Goal: Navigation & Orientation: Find specific page/section

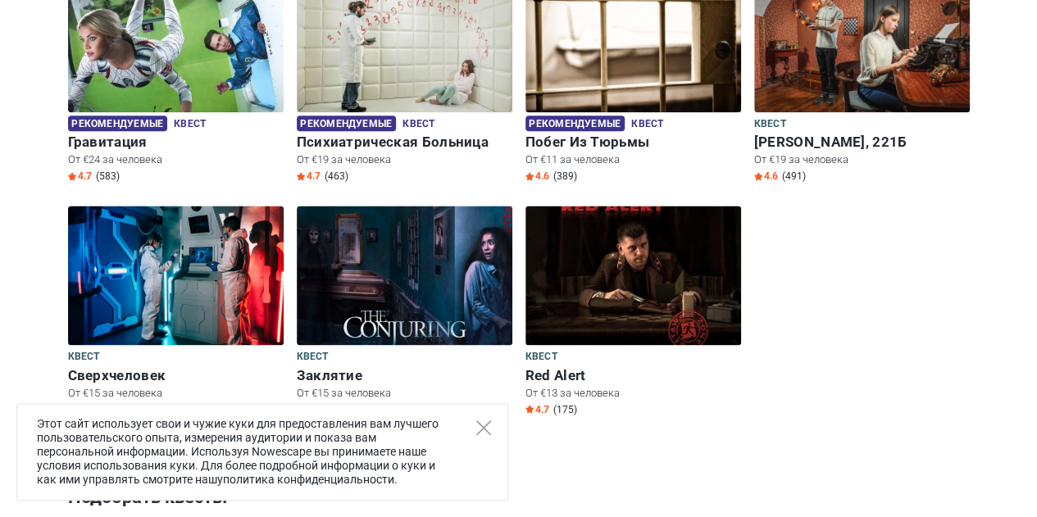
scroll to position [979, 0]
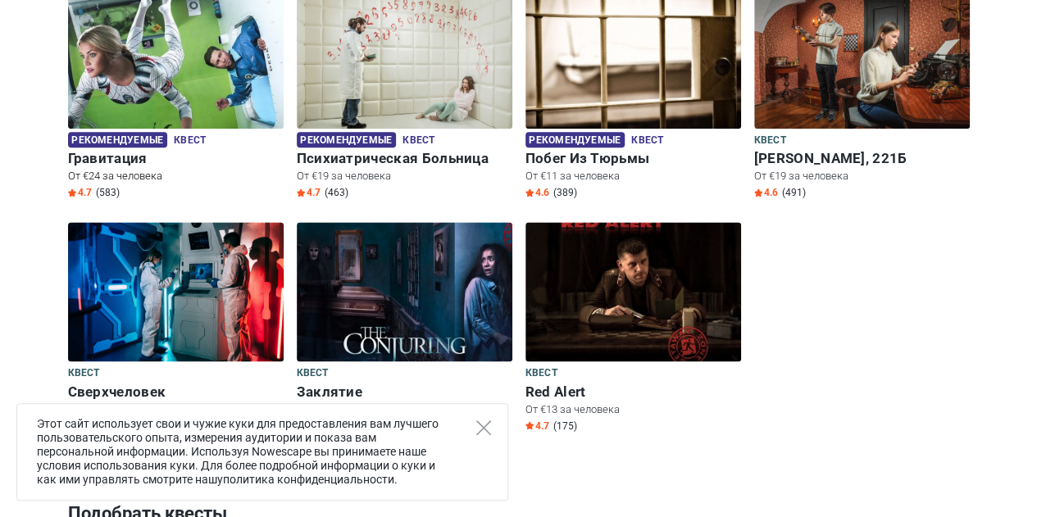
click at [156, 98] on img at bounding box center [176, 58] width 216 height 139
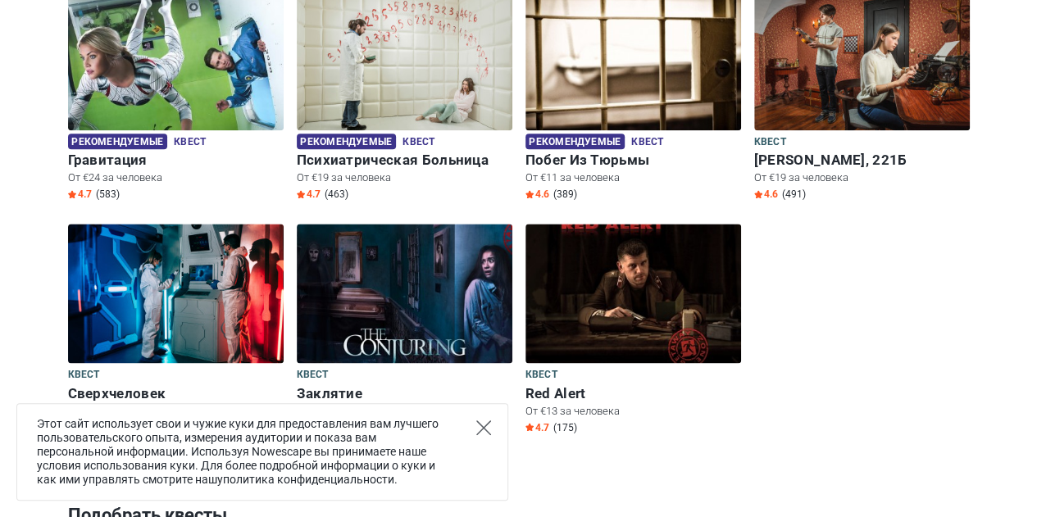
click at [485, 429] on icon "Close" at bounding box center [483, 427] width 15 height 15
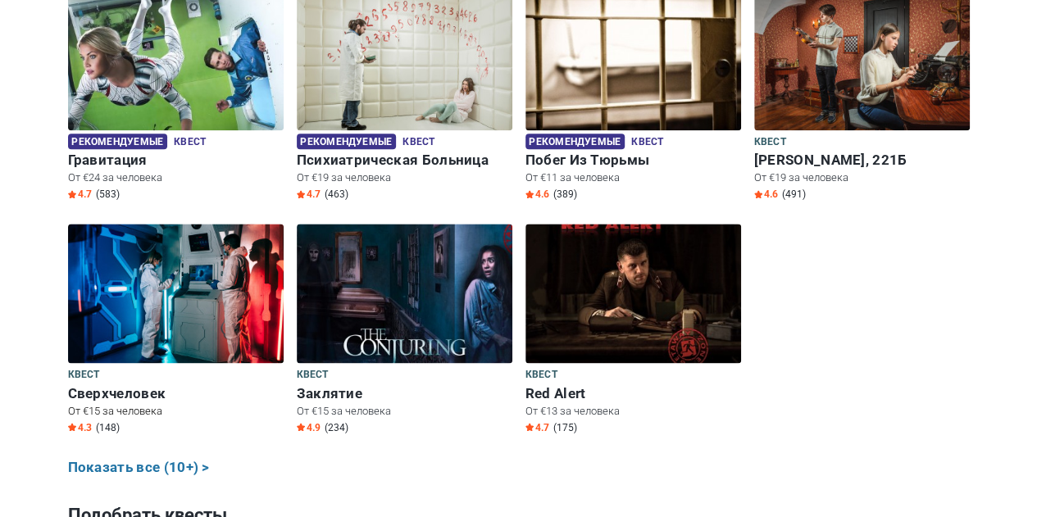
click at [122, 398] on h6 "Сверхчеловек" at bounding box center [176, 393] width 216 height 17
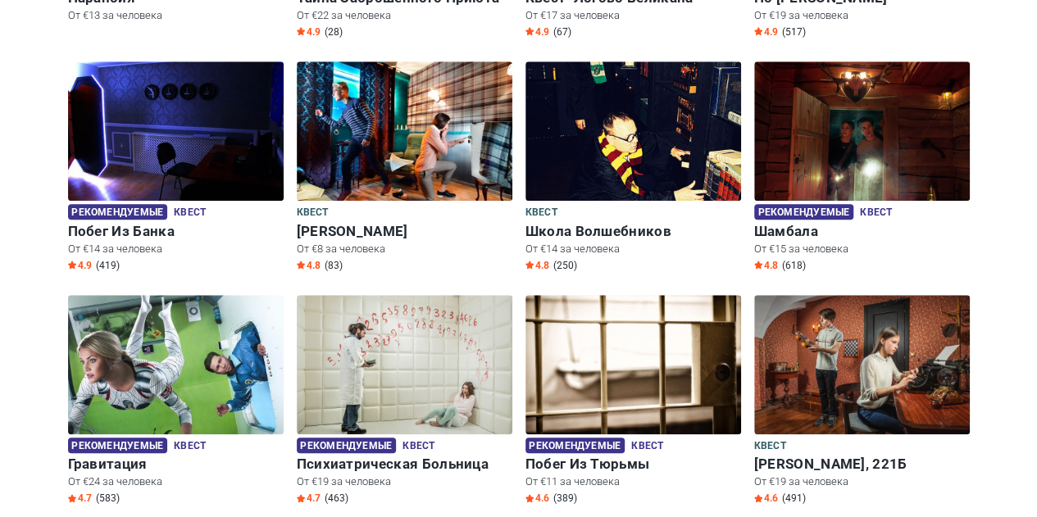
scroll to position [664, 0]
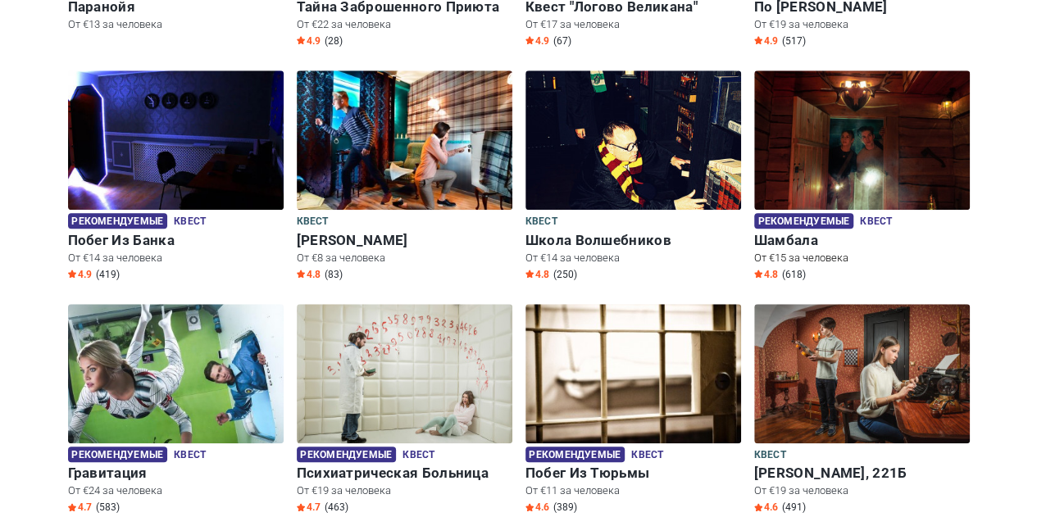
click at [833, 184] on img at bounding box center [862, 139] width 216 height 139
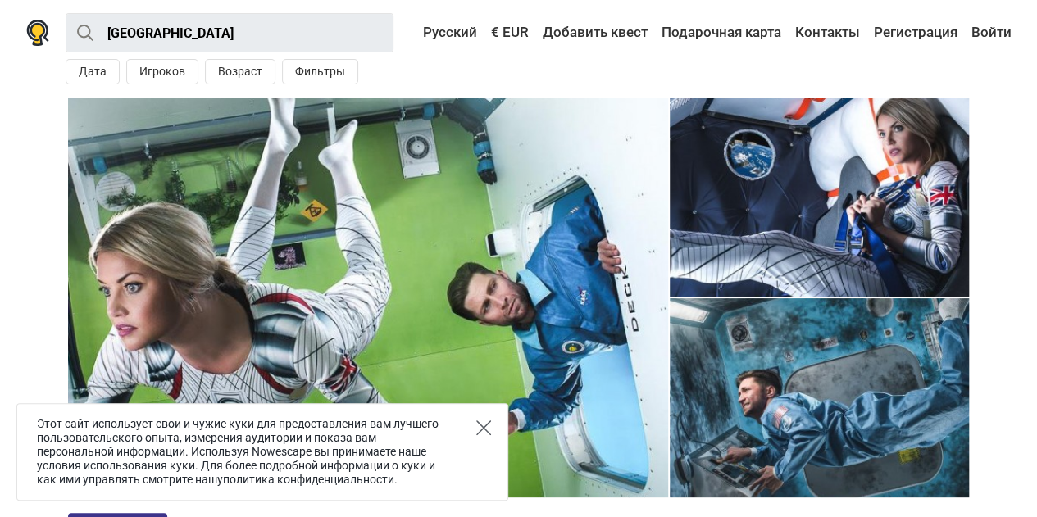
click at [481, 434] on icon "Close" at bounding box center [483, 427] width 15 height 15
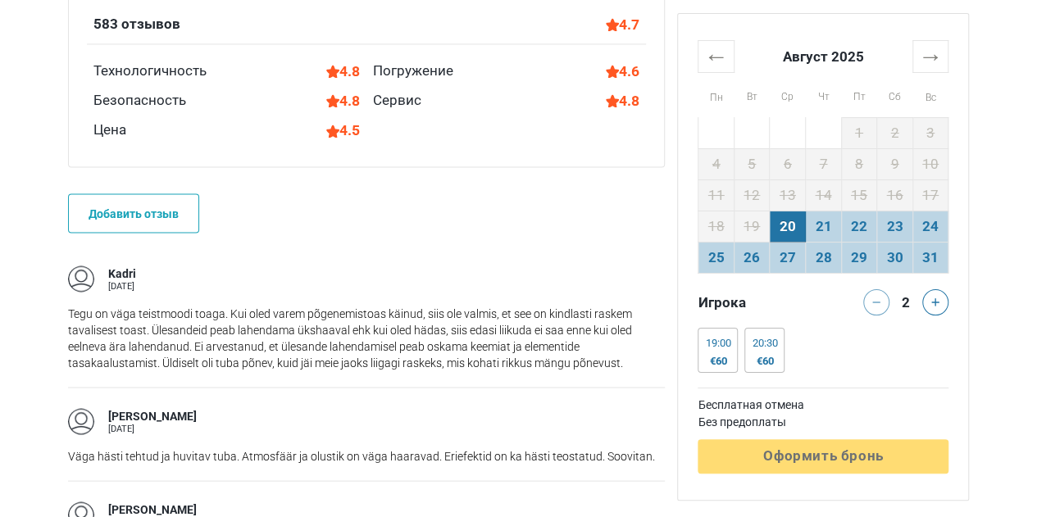
scroll to position [1387, 0]
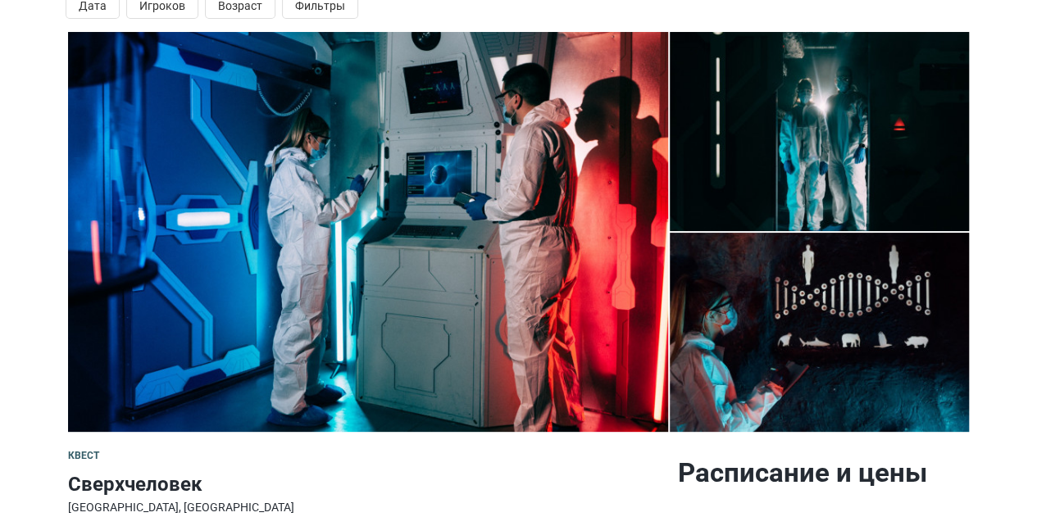
scroll to position [49, 0]
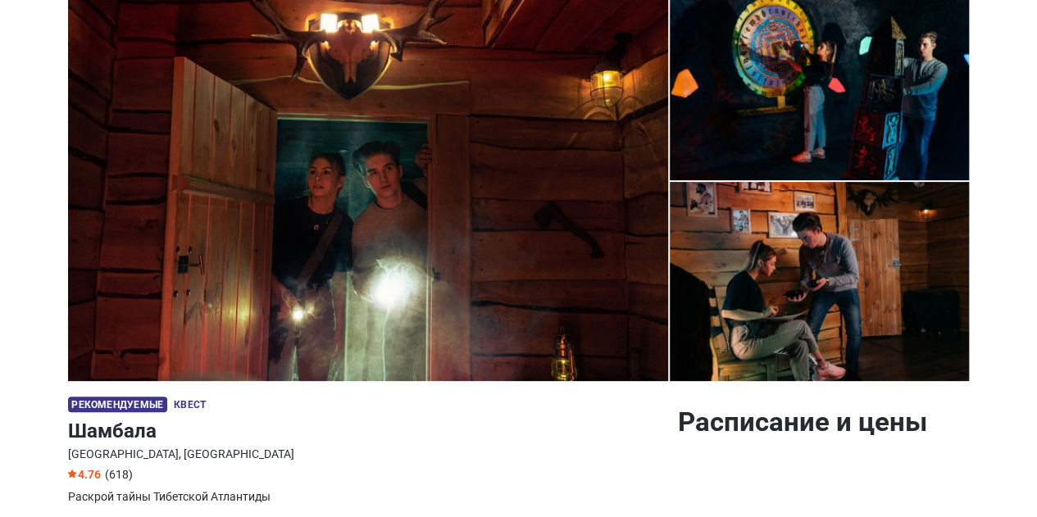
scroll to position [148, 0]
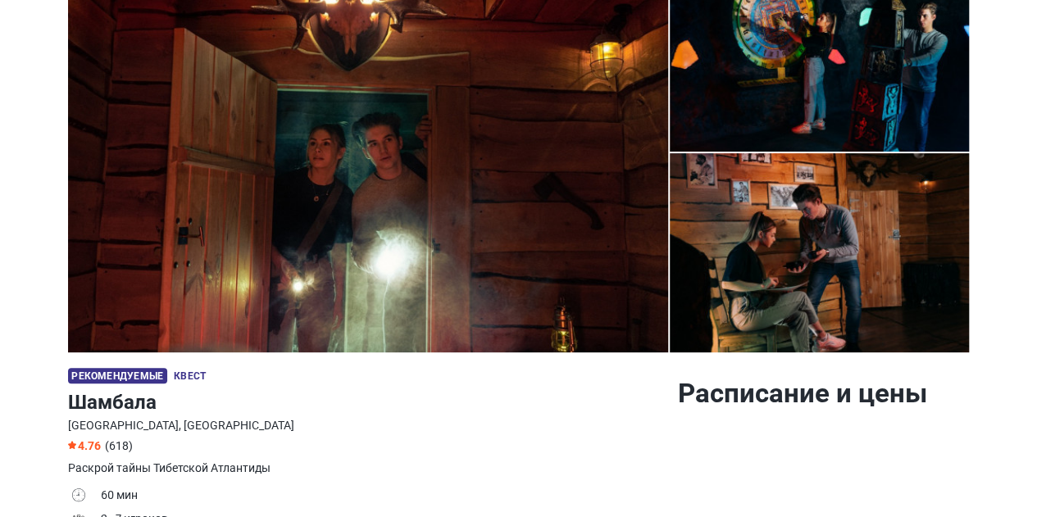
drag, startPoint x: 1042, startPoint y: 42, endPoint x: 1023, endPoint y: 58, distance: 25.0
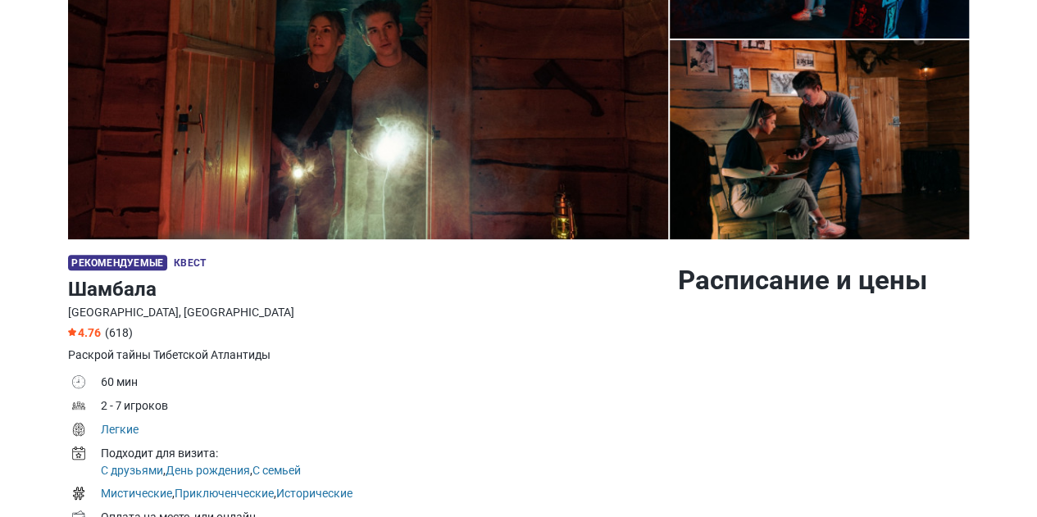
scroll to position [0, 0]
